Goal: Task Accomplishment & Management: Manage account settings

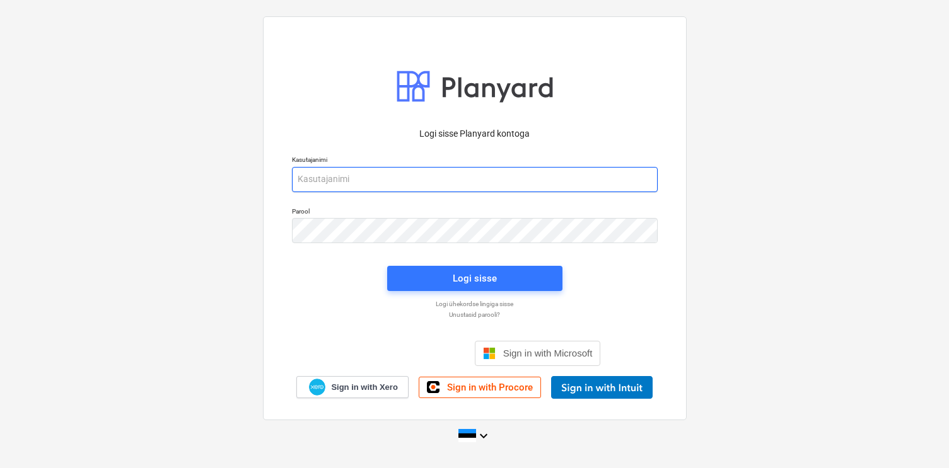
click at [387, 184] on input "email" at bounding box center [475, 179] width 366 height 25
type input "[EMAIL_ADDRESS][DOMAIN_NAME]"
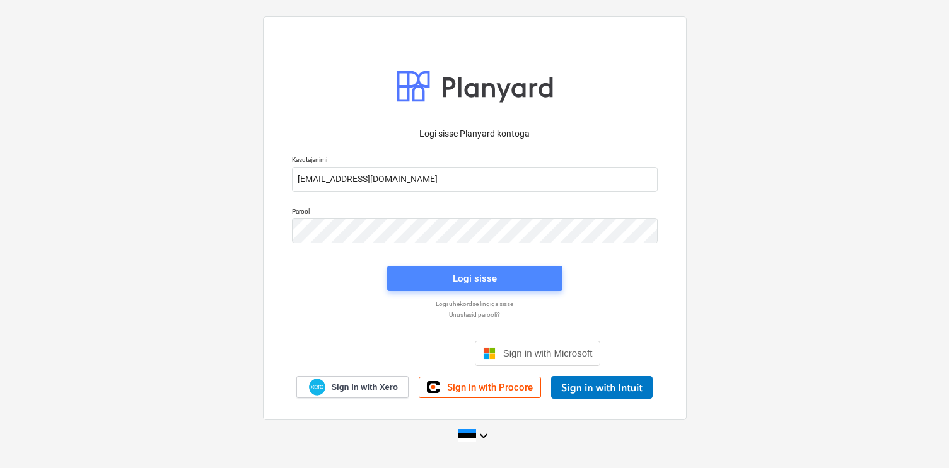
click at [417, 275] on span "Logi sisse" at bounding box center [474, 278] width 145 height 16
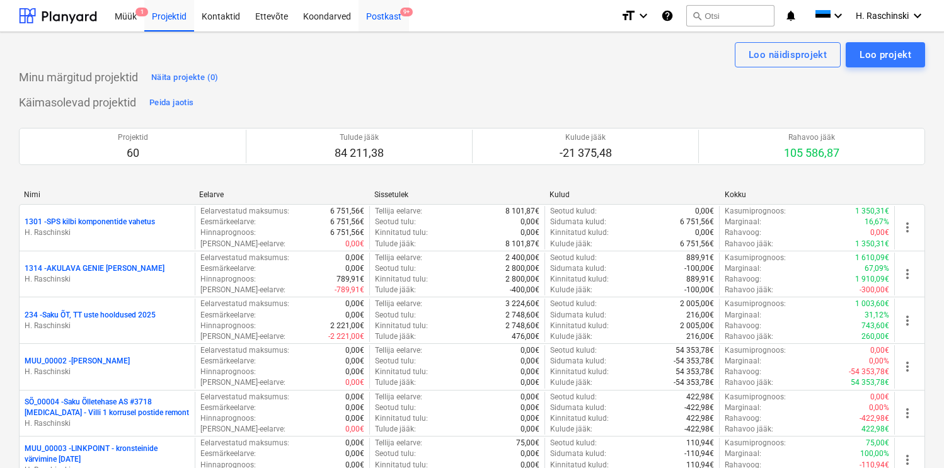
click at [379, 20] on div "Postkast 9+" at bounding box center [384, 15] width 50 height 32
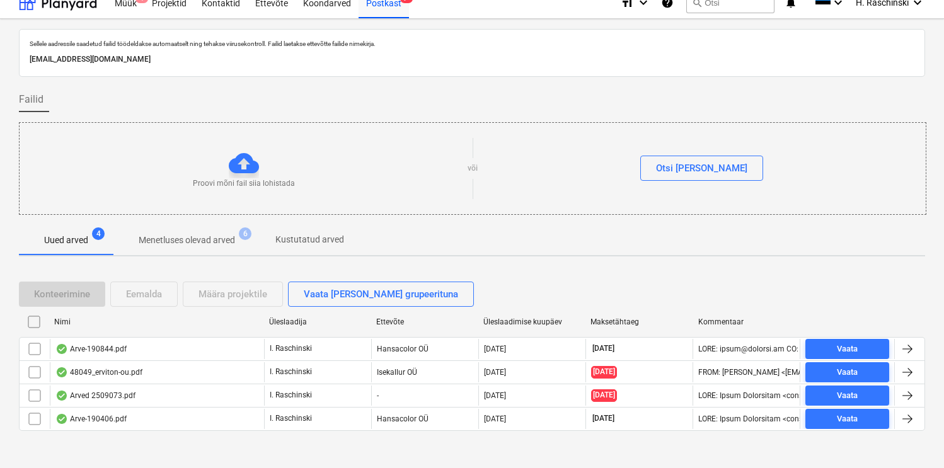
scroll to position [21, 0]
